Goal: Task Accomplishment & Management: Manage account settings

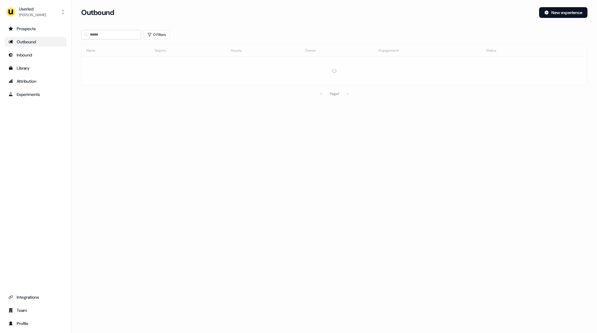
click at [27, 20] on div "Userled [PERSON_NAME] Prospects Outbound Inbound Library Attribution Experiment…" at bounding box center [36, 166] width 72 height 333
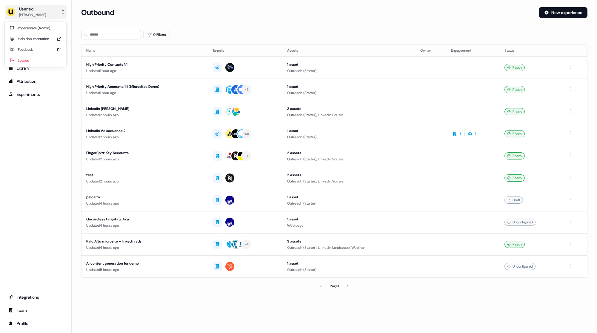
click at [31, 16] on div "[PERSON_NAME]" at bounding box center [32, 15] width 27 height 6
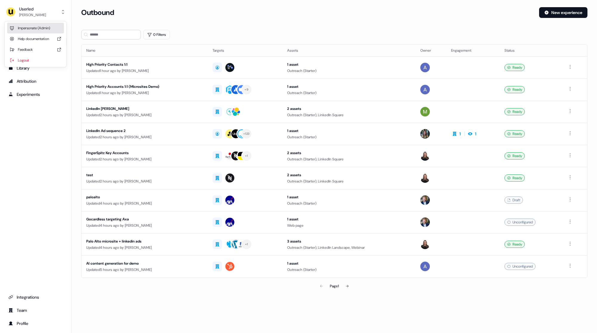
click at [33, 26] on div "Impersonate (Admin)" at bounding box center [35, 28] width 57 height 11
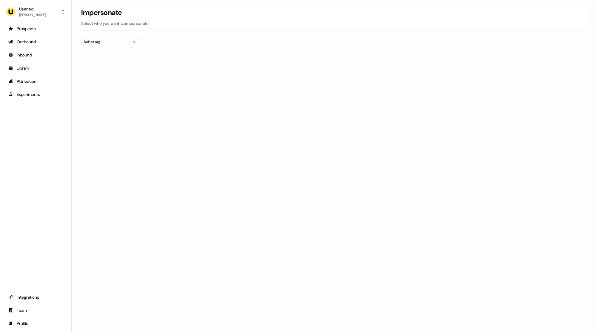
click at [112, 42] on div "Select org" at bounding box center [106, 42] width 45 height 6
type input "****"
click at [107, 66] on div "[PERSON_NAME] People" at bounding box center [110, 63] width 59 height 10
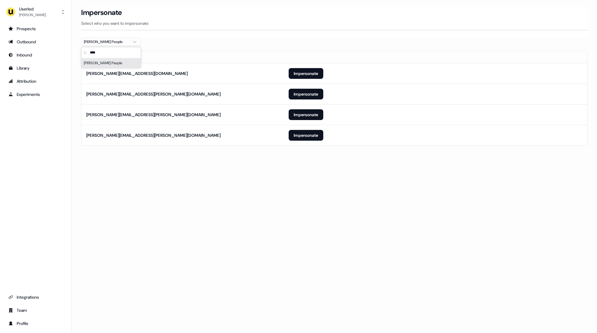
click at [217, 195] on div "Loading... Impersonate Select who you want to impersonate [PERSON_NAME] People …" at bounding box center [334, 166] width 525 height 333
click at [292, 135] on button "Impersonate" at bounding box center [306, 135] width 35 height 11
